Goal: Communication & Community: Answer question/provide support

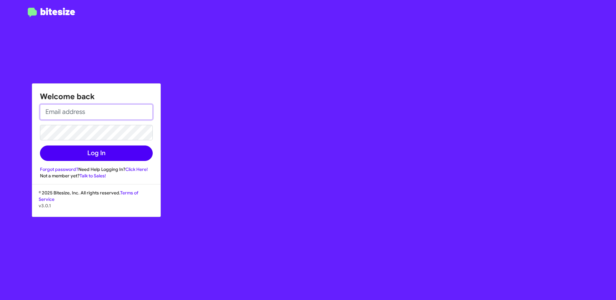
type input "[EMAIL_ADDRESS][DOMAIN_NAME]"
click at [116, 155] on button "Log In" at bounding box center [96, 153] width 113 height 15
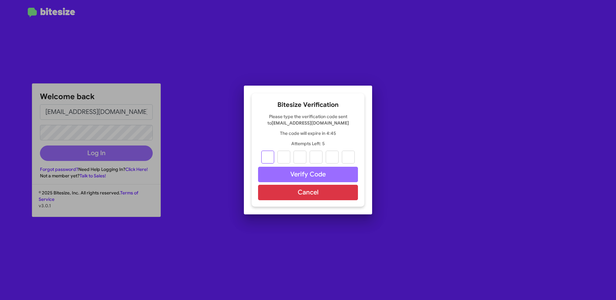
click at [265, 159] on input "text" at bounding box center [267, 157] width 13 height 13
type input "7"
type input "8"
type input "5"
type input "8"
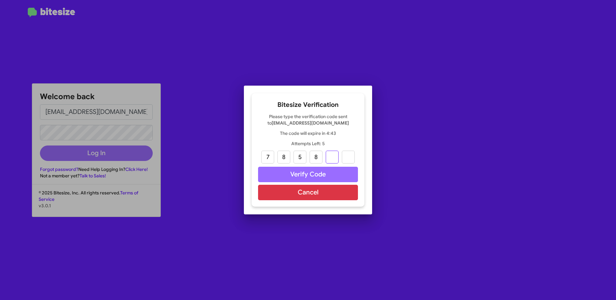
type input "2"
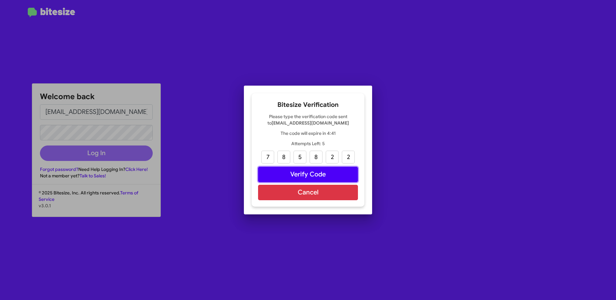
click at [310, 174] on button "Verify Code" at bounding box center [308, 174] width 100 height 15
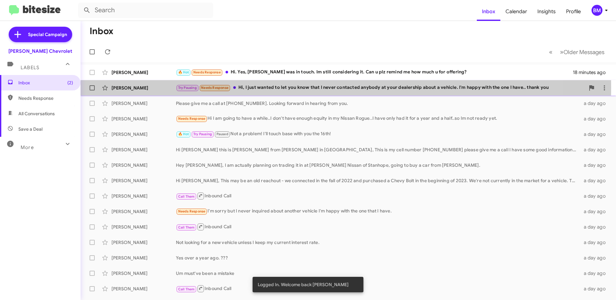
click at [260, 87] on div "Try Pausing Needs Response Hi, I just wanted to let you know that I never conta…" at bounding box center [380, 87] width 409 height 7
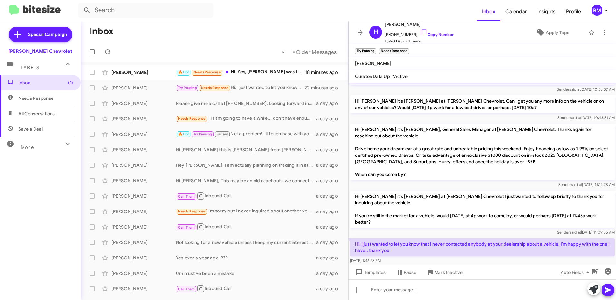
scroll to position [25, 0]
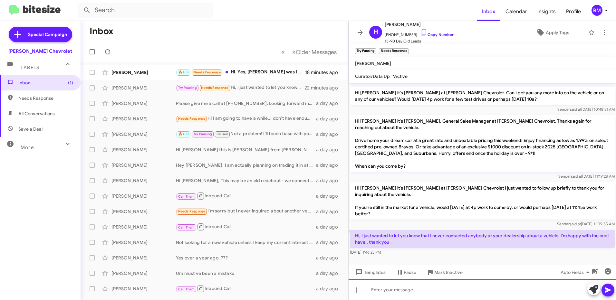
click at [449, 287] on div at bounding box center [481, 290] width 267 height 21
click at [609, 289] on icon at bounding box center [608, 290] width 8 height 8
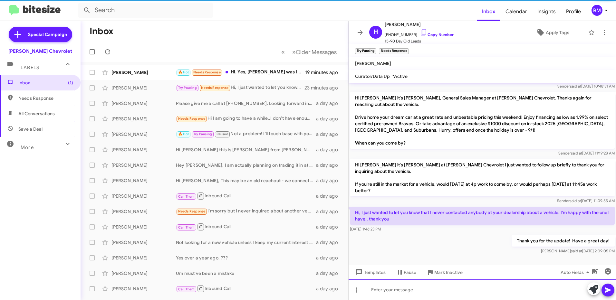
scroll to position [49, 0]
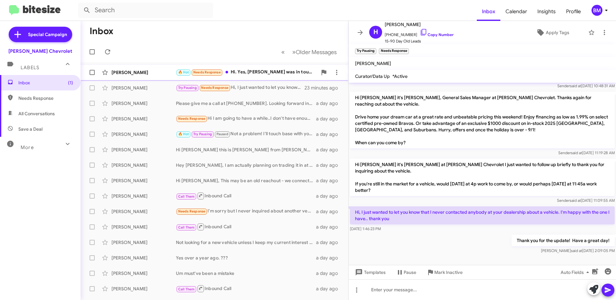
click at [242, 74] on div "🔥 Hot Needs Response Hi. Yes, [PERSON_NAME] was in touch. Im still considering …" at bounding box center [246, 72] width 141 height 7
